Goal: Find specific page/section: Find specific page/section

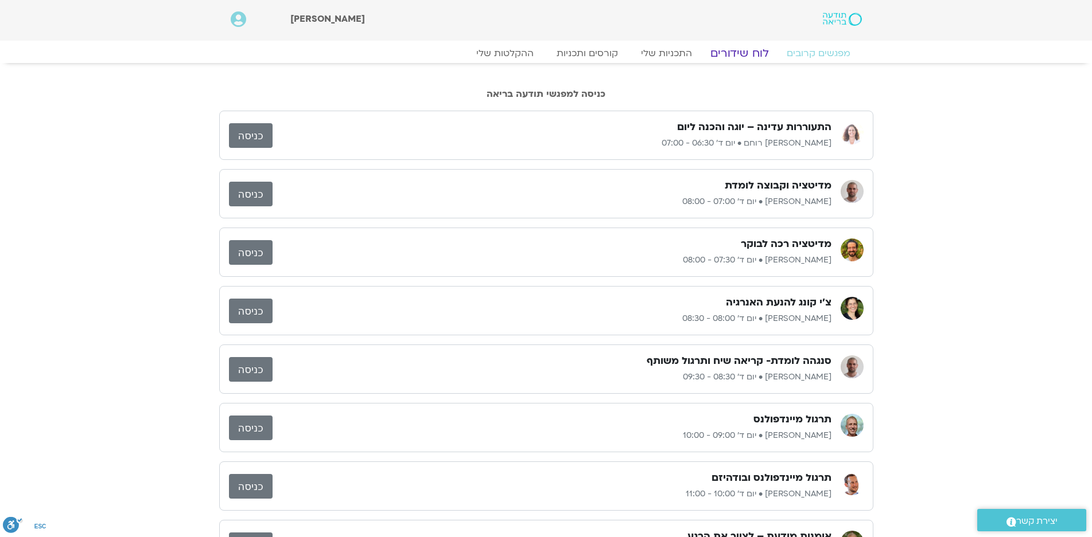
click at [739, 56] on link "לוח שידורים" at bounding box center [739, 53] width 86 height 14
click at [742, 48] on link "לוח שידורים" at bounding box center [739, 53] width 86 height 14
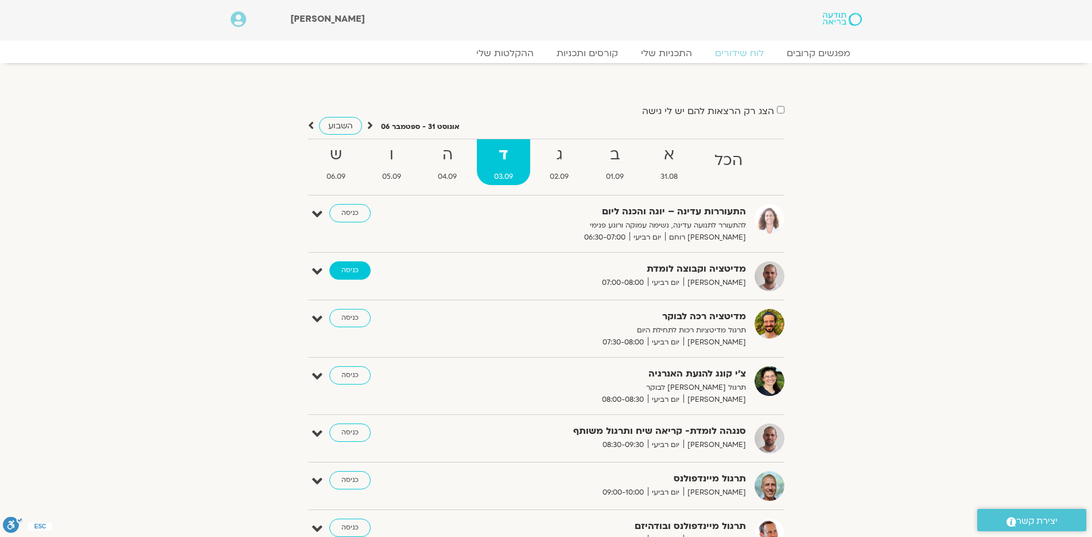
click at [349, 268] on link "כניסה" at bounding box center [349, 271] width 41 height 18
